Goal: Task Accomplishment & Management: Use online tool/utility

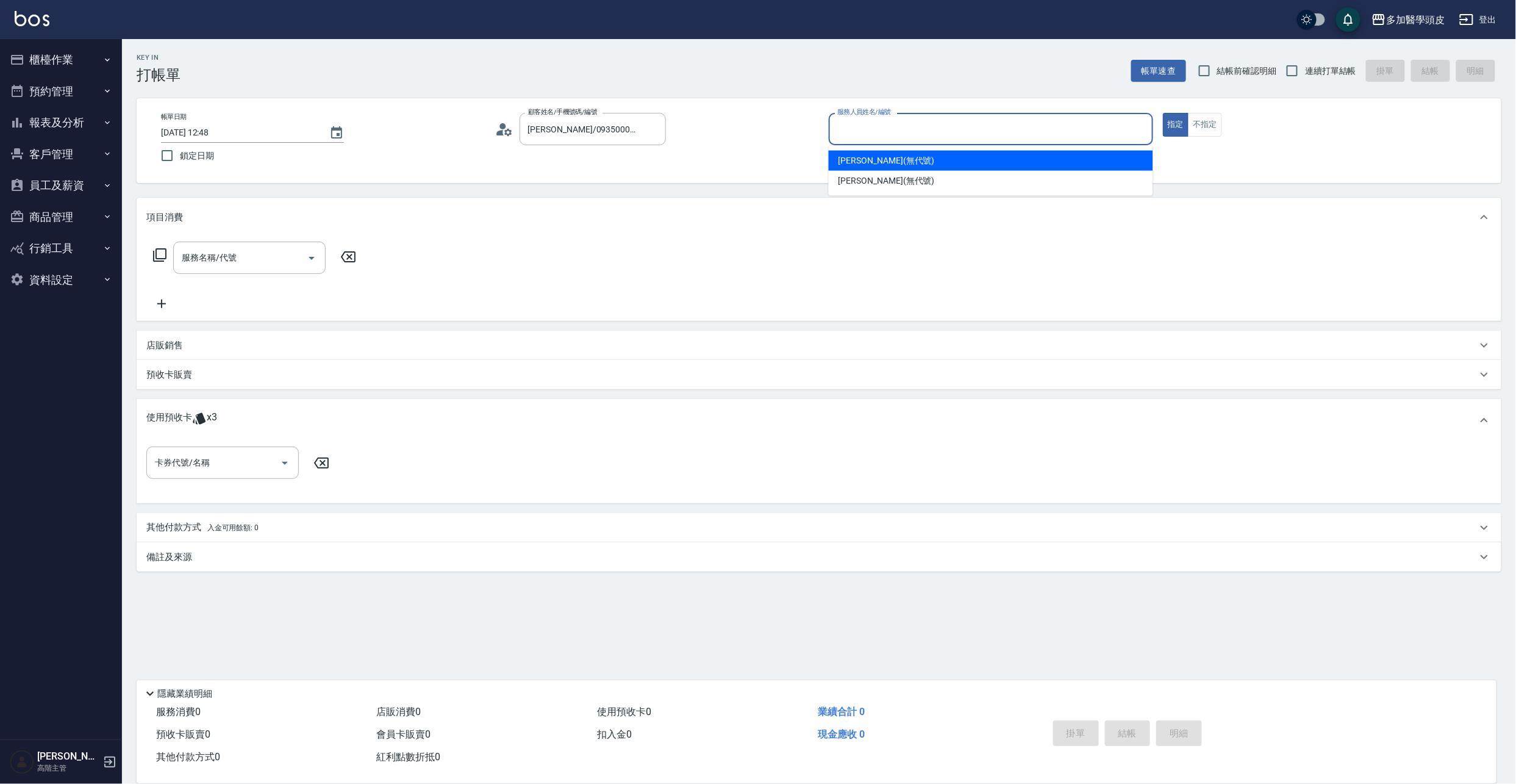
click at [912, 130] on input "服務人員姓名/編號" at bounding box center [990, 129] width 313 height 21
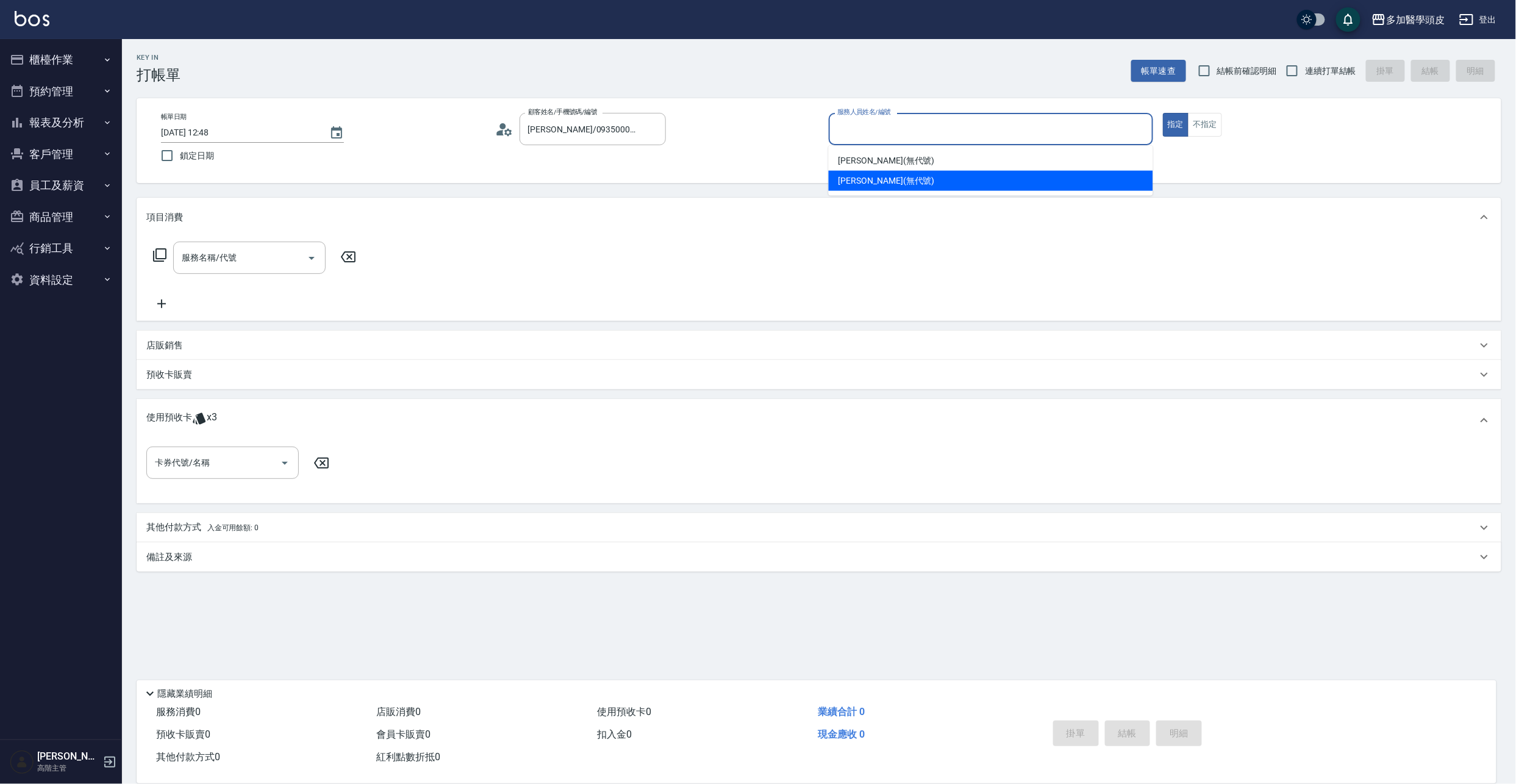
click at [867, 176] on span "[PERSON_NAME](無代號)" at bounding box center [887, 181] width 97 height 13
type input "[PERSON_NAME](無代號)"
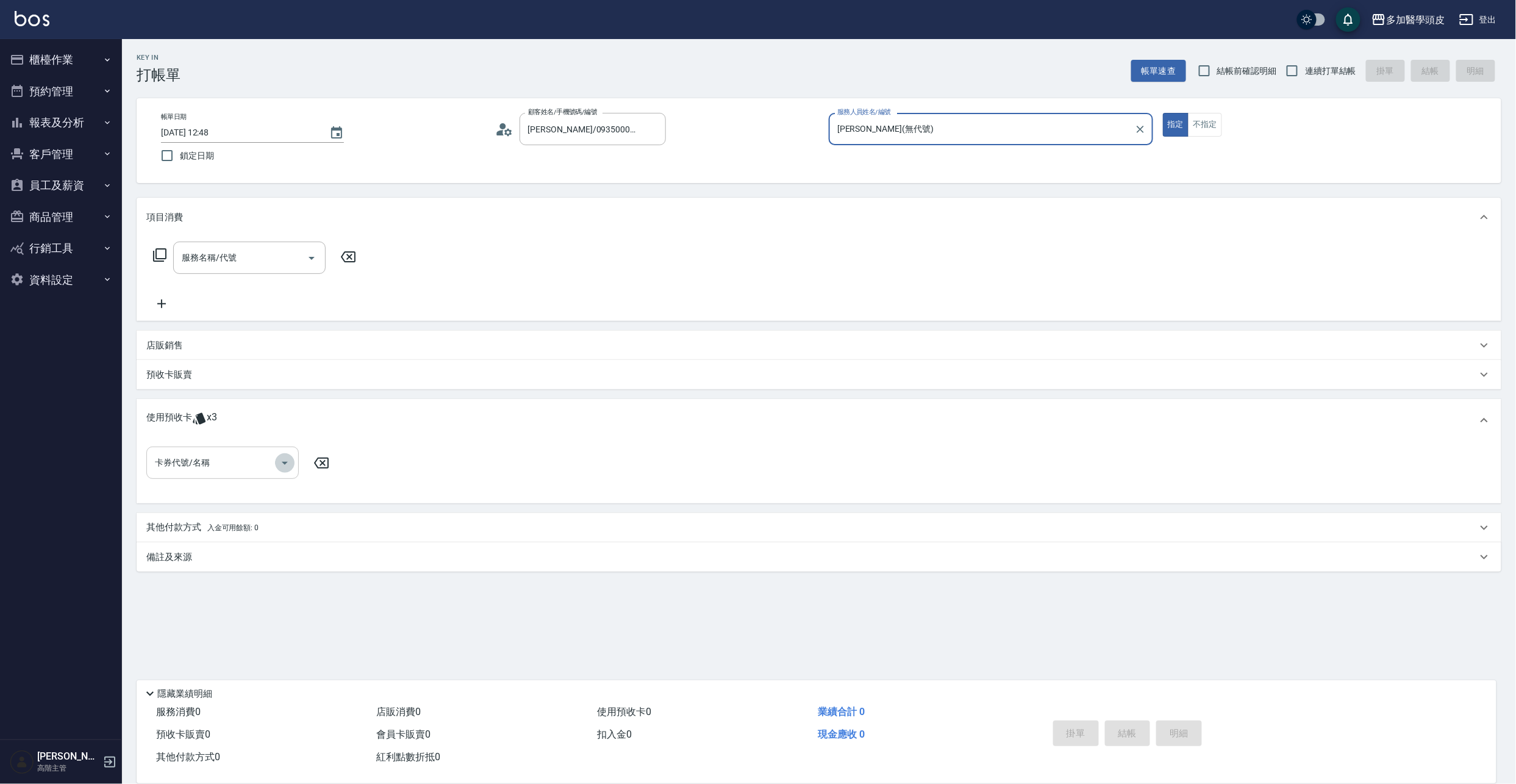
click at [289, 464] on icon "Open" at bounding box center [284, 463] width 14 height 14
click at [257, 496] on div "洗頭卷8次 剩餘3張" at bounding box center [223, 493] width 152 height 20
type input "洗頭卷8次"
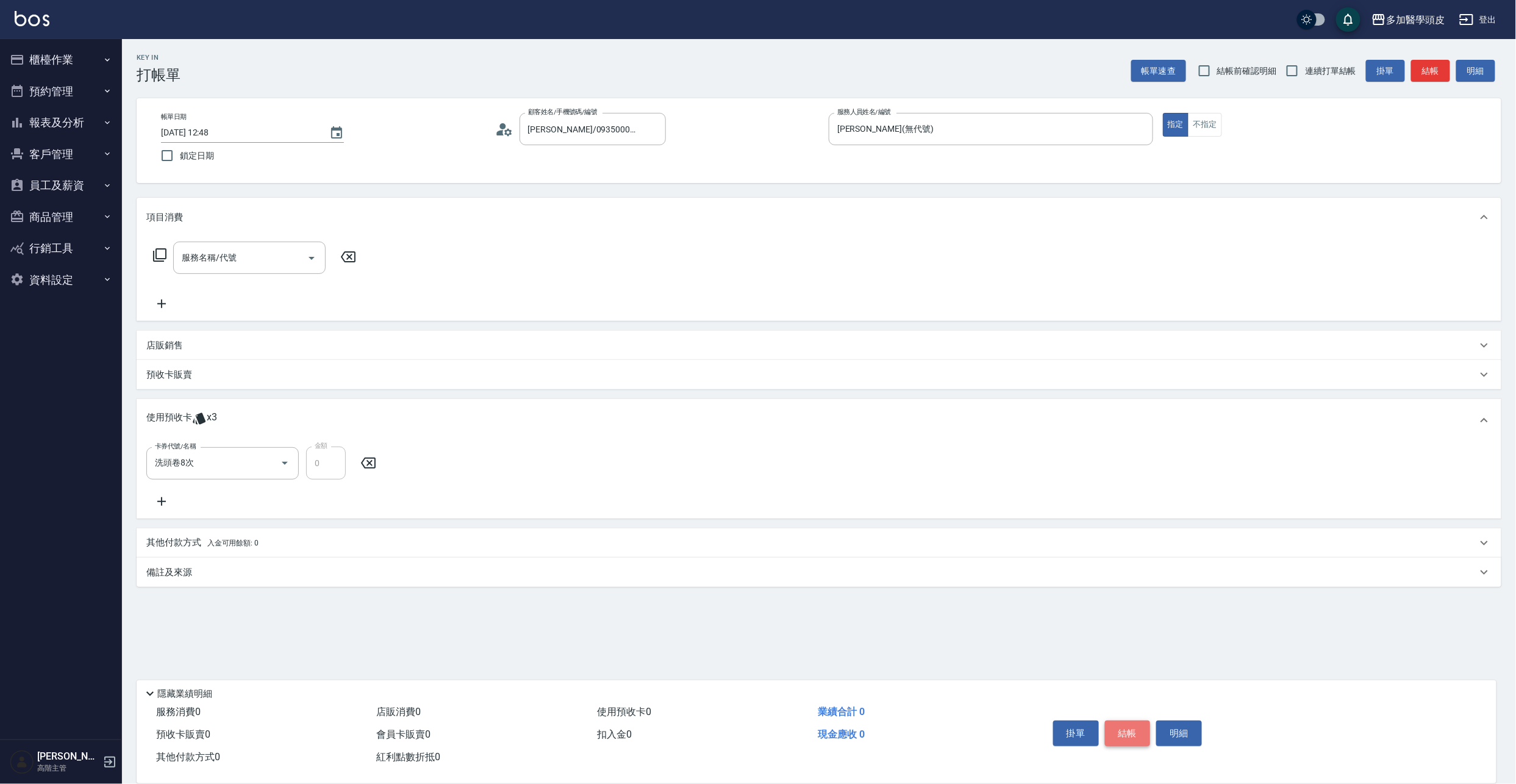
click at [1125, 724] on button "結帳" at bounding box center [1128, 733] width 46 height 25
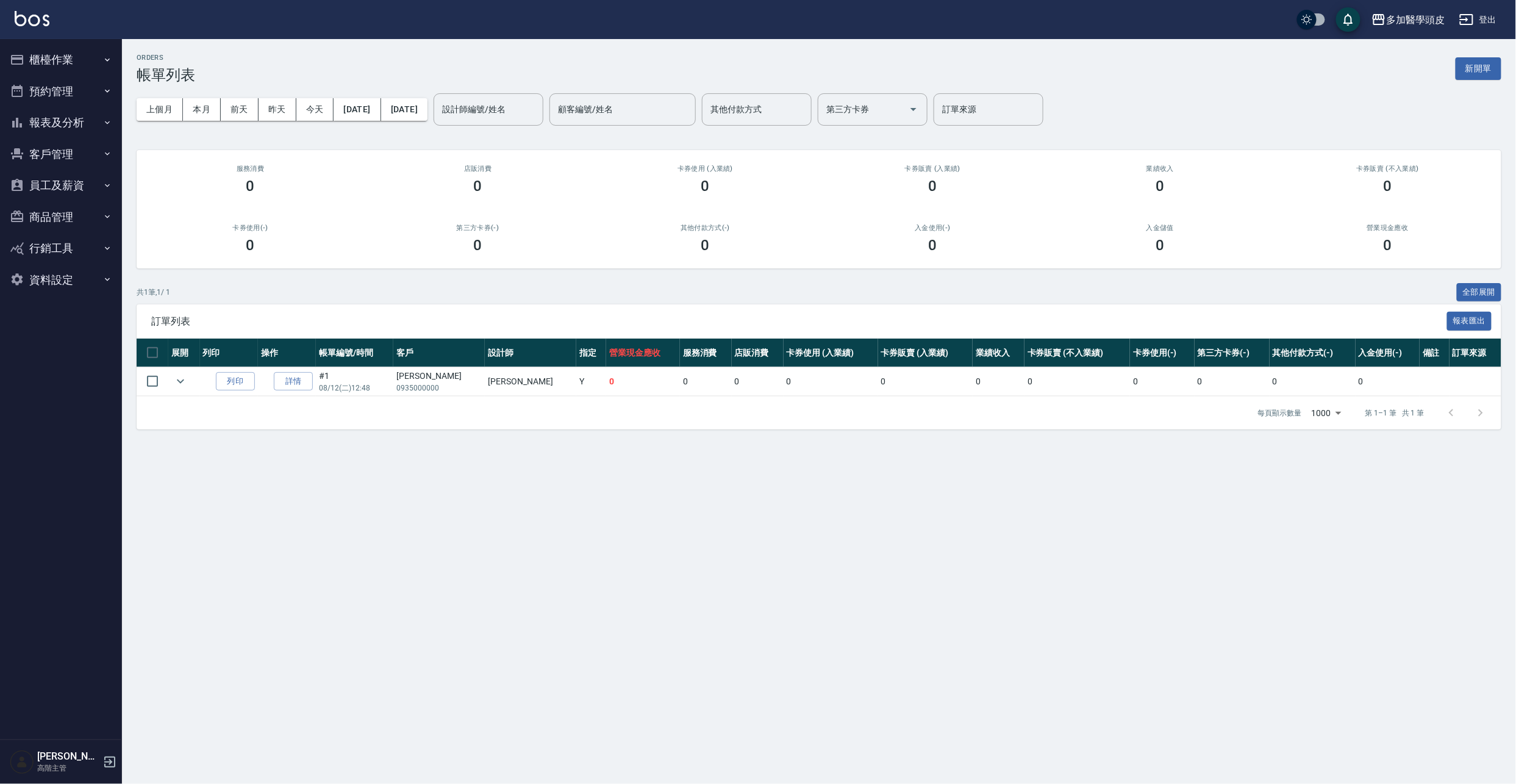
click at [80, 64] on button "櫃檯作業" at bounding box center [61, 60] width 112 height 32
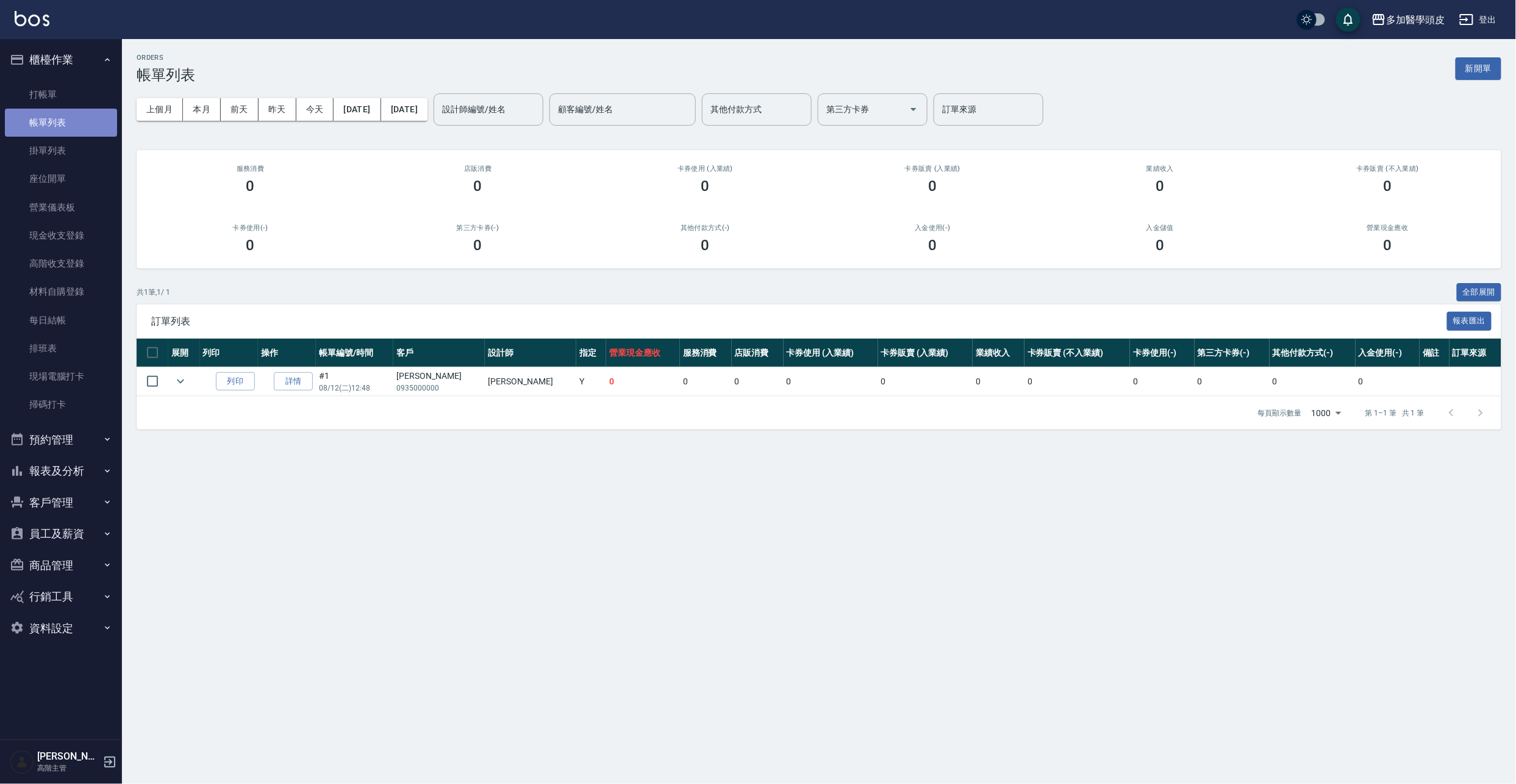
click at [97, 121] on link "帳單列表" at bounding box center [61, 122] width 112 height 28
click at [49, 86] on link "打帳單" at bounding box center [61, 94] width 112 height 28
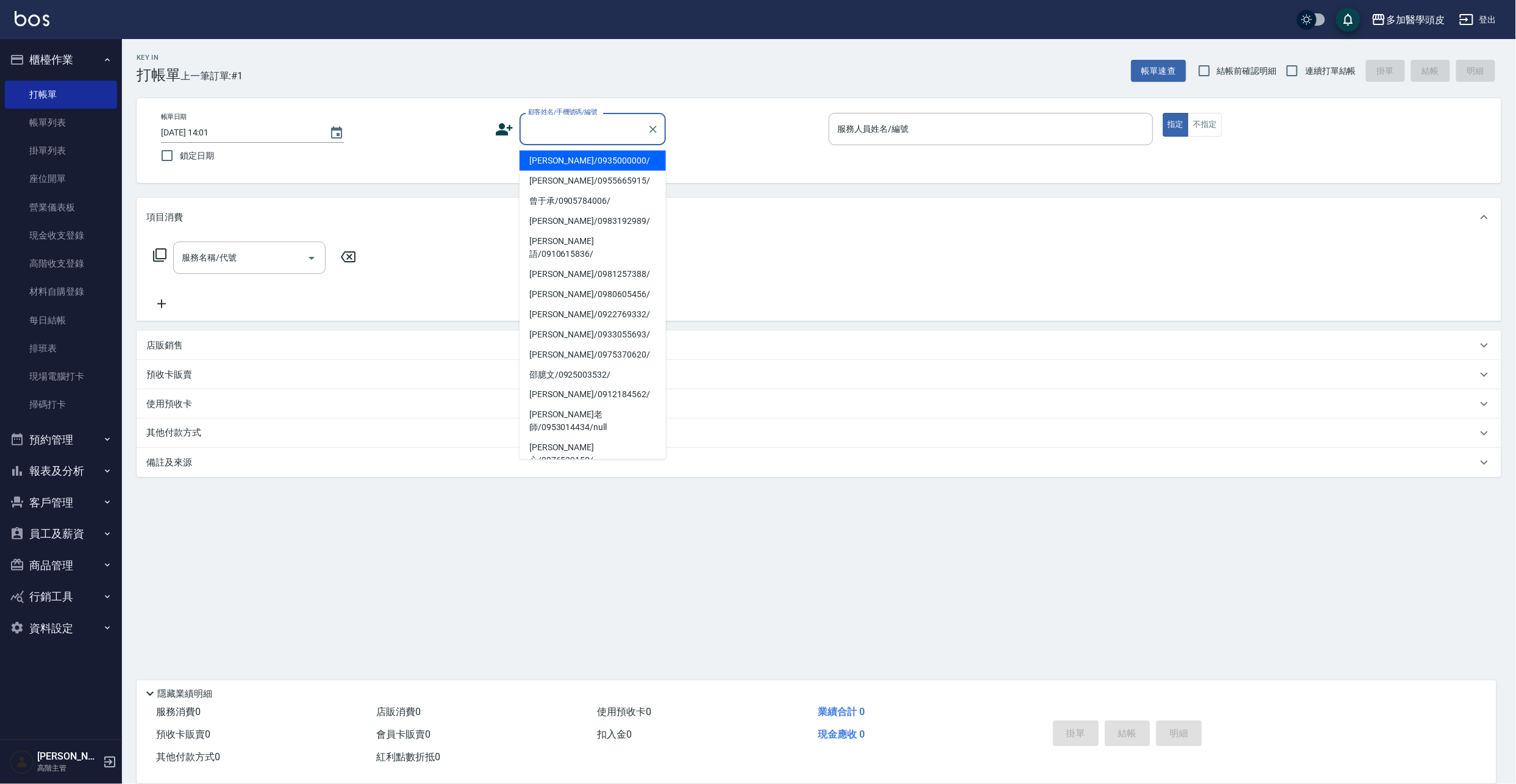
click at [596, 132] on input "顧客姓名/手機號碼/編號" at bounding box center [583, 129] width 117 height 21
click at [589, 162] on li "[PERSON_NAME]/0935000000/" at bounding box center [593, 160] width 147 height 20
type input "[PERSON_NAME]/0935000000/"
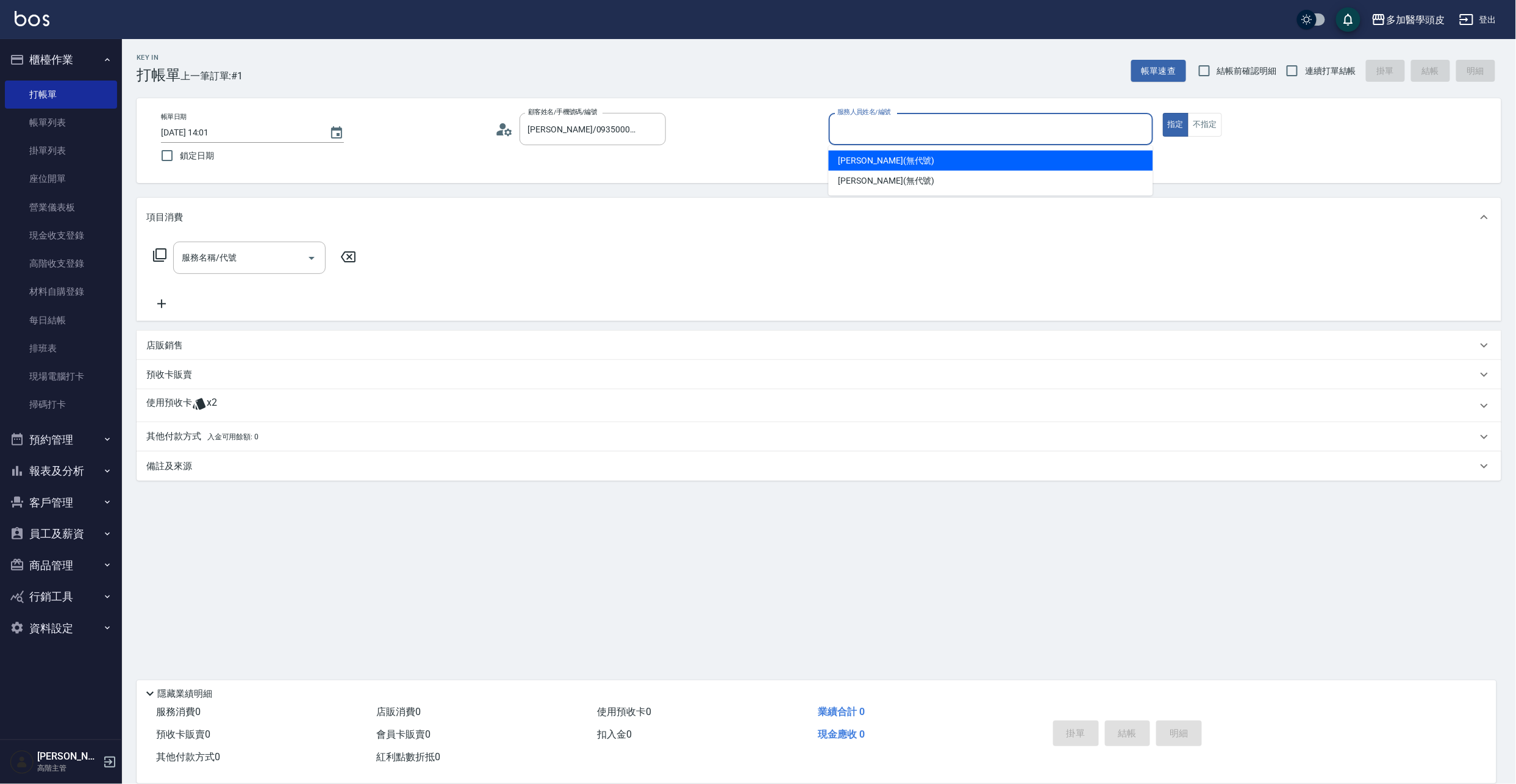
click at [905, 127] on input "服務人員姓名/編號" at bounding box center [990, 129] width 313 height 21
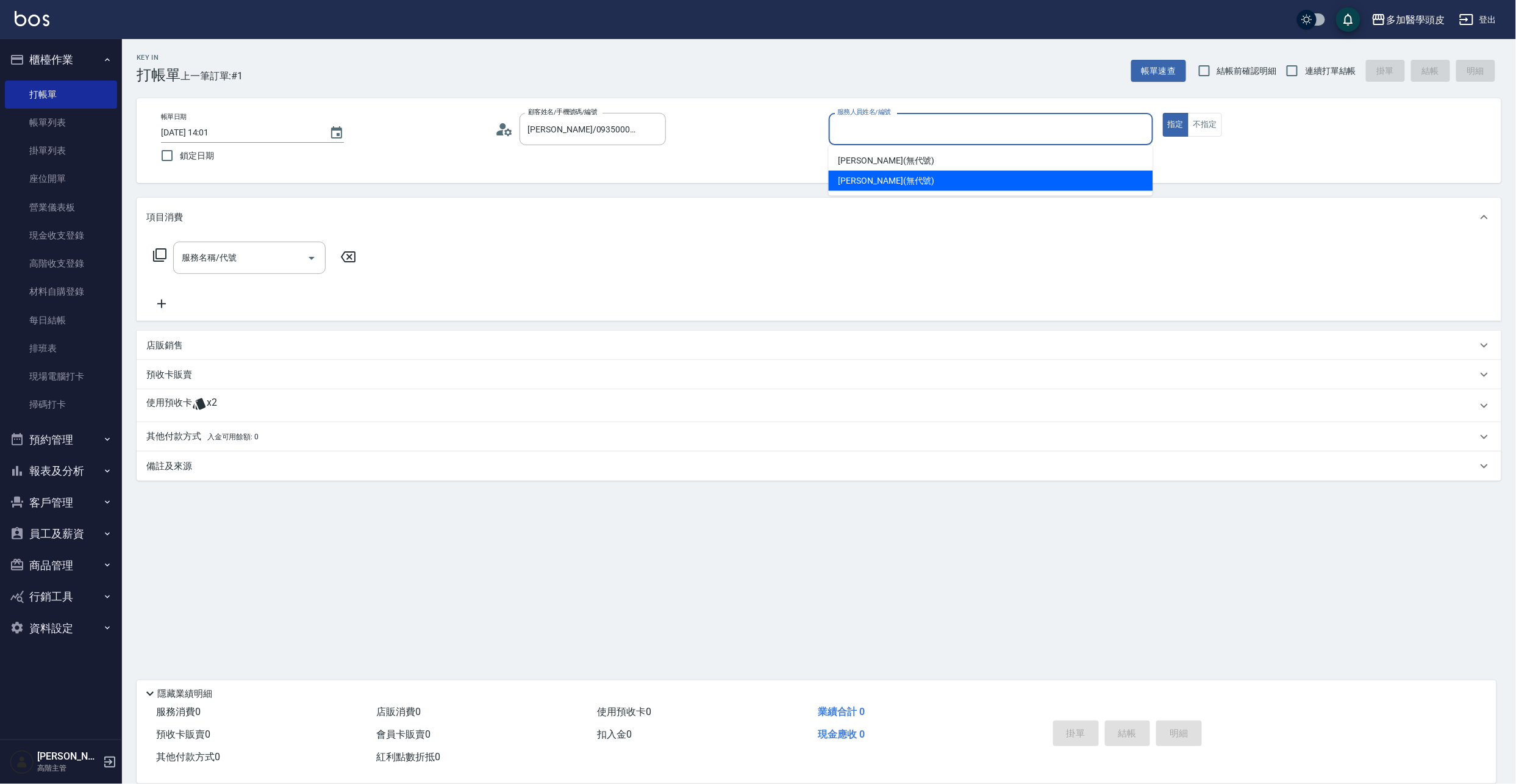
click at [873, 177] on span "[PERSON_NAME](無代號)" at bounding box center [887, 181] width 97 height 13
type input "[PERSON_NAME](無代號)"
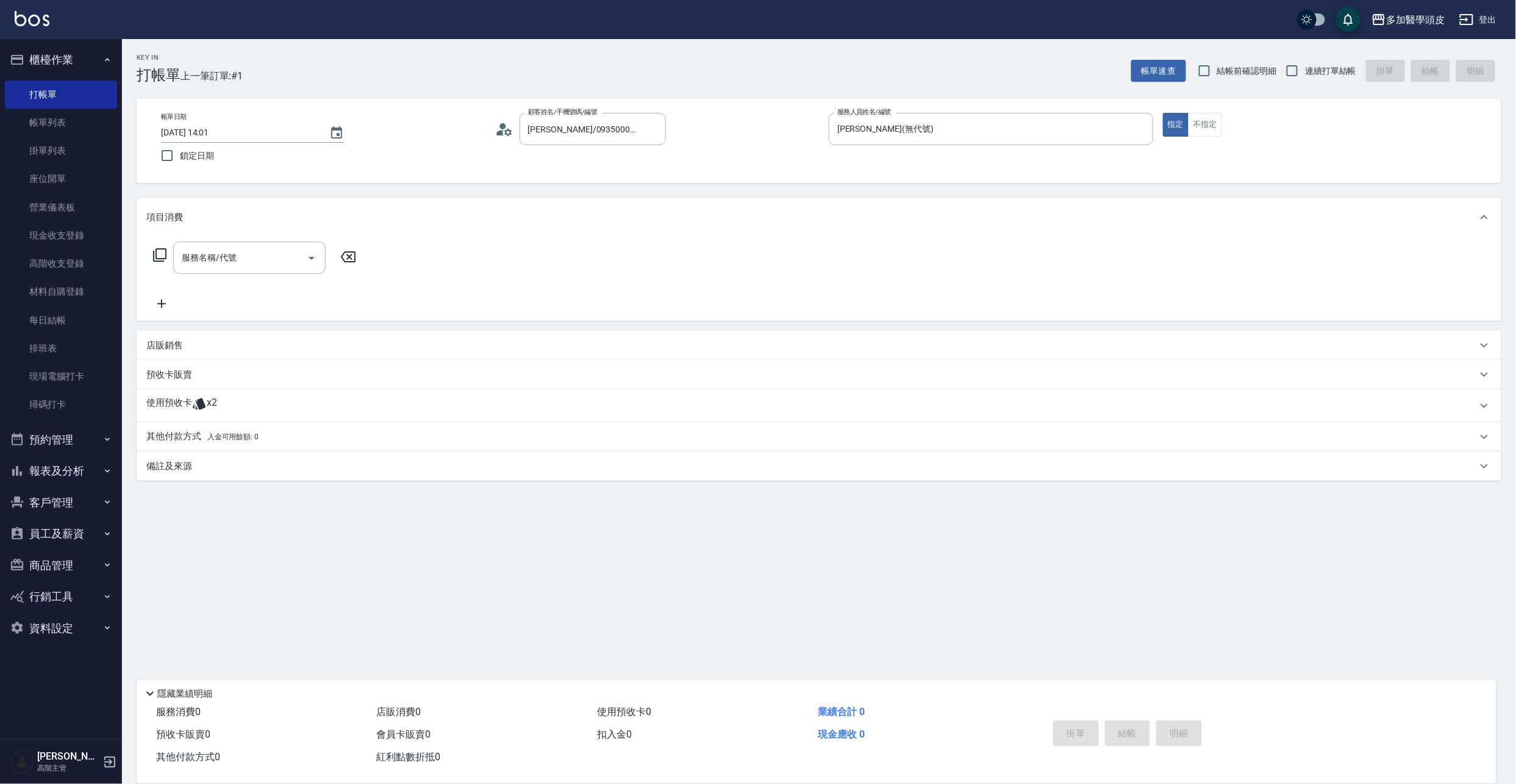
click at [193, 406] on icon at bounding box center [199, 404] width 13 height 12
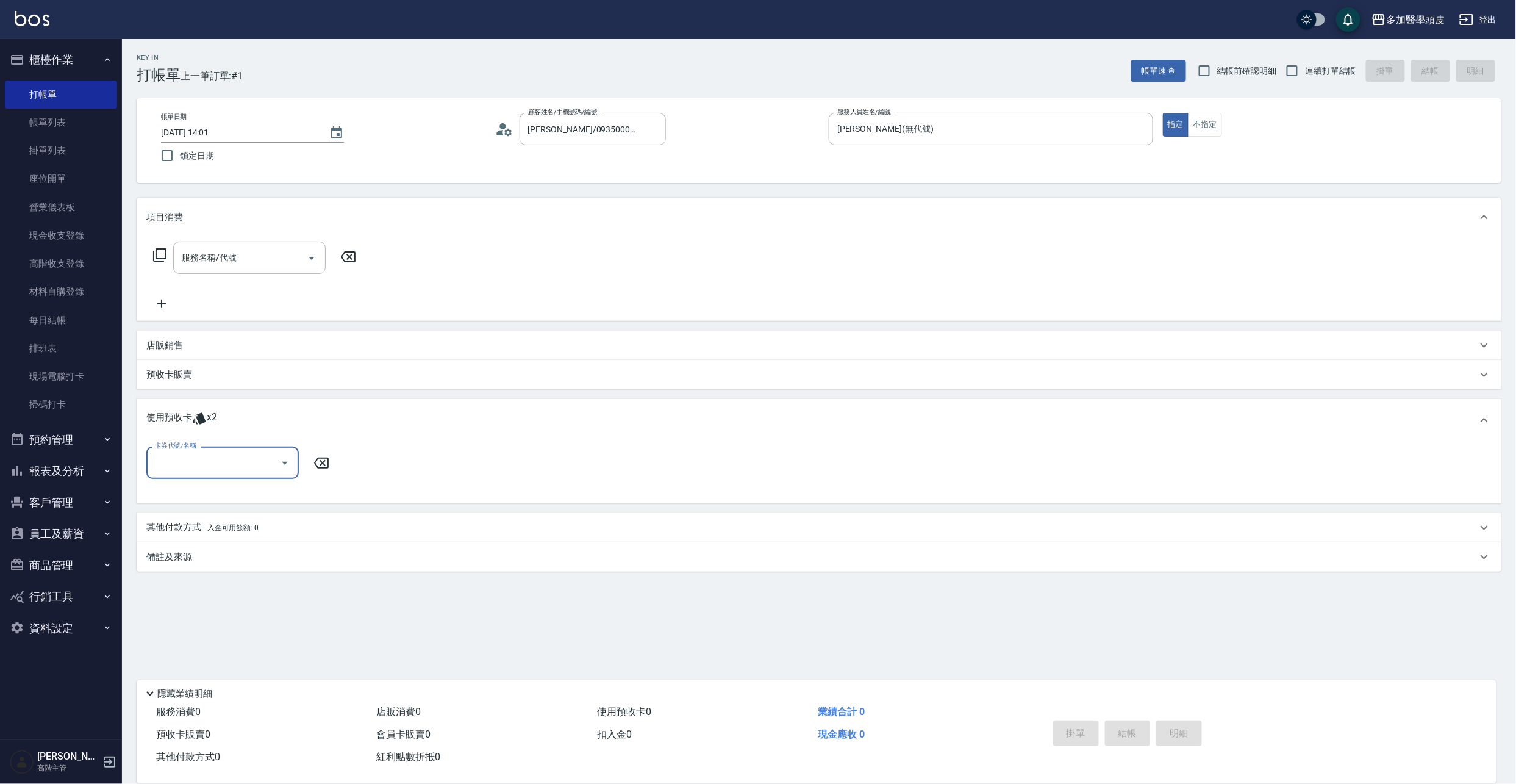
click at [284, 463] on icon "Open" at bounding box center [284, 463] width 6 height 3
click at [247, 498] on div "洗頭卷8次 剩餘2張" at bounding box center [223, 493] width 152 height 20
type input "洗頭卷8次"
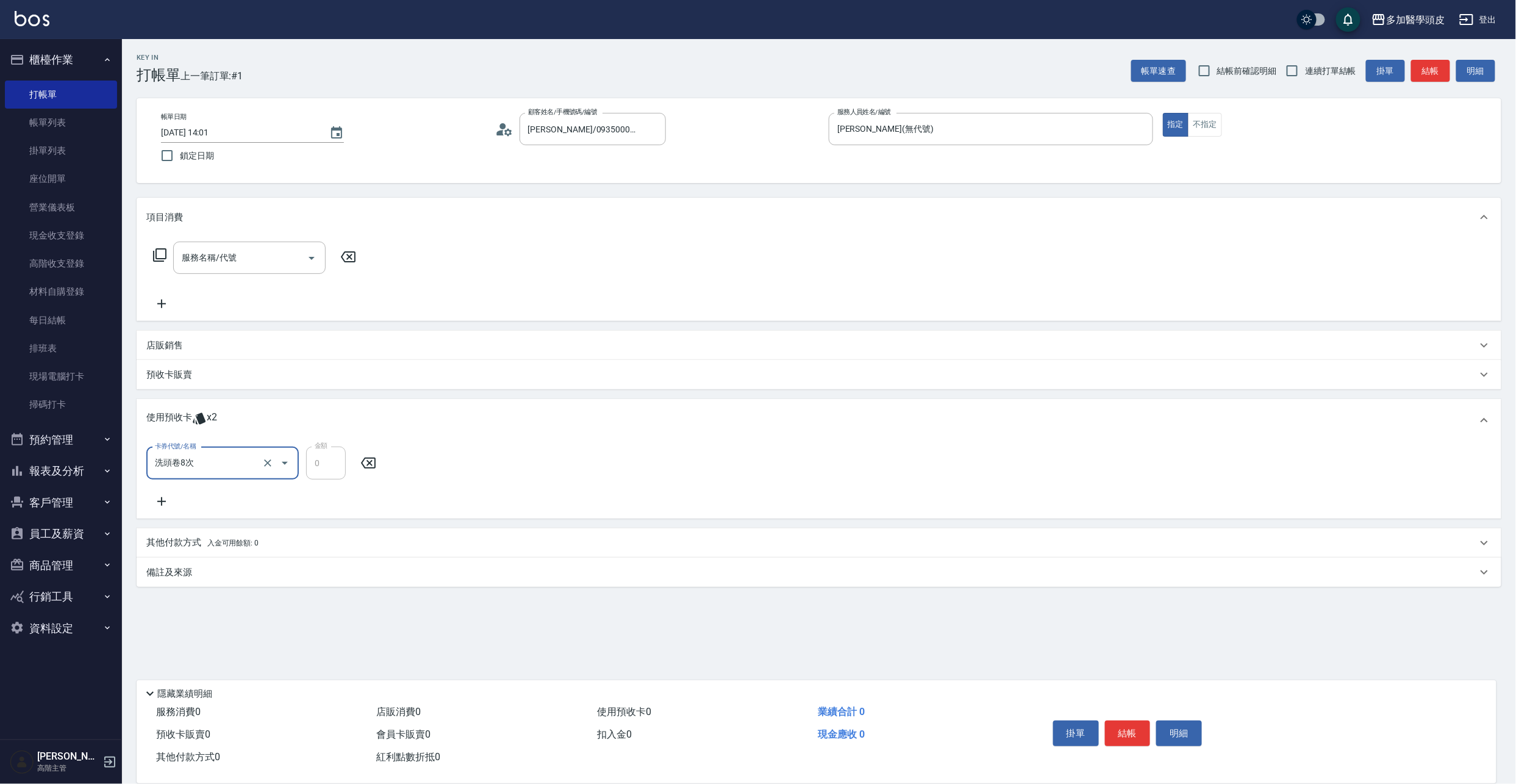
drag, startPoint x: 1123, startPoint y: 727, endPoint x: 1318, endPoint y: 610, distance: 227.4
click at [1122, 727] on button "結帳" at bounding box center [1128, 733] width 46 height 25
